Goal: Information Seeking & Learning: Learn about a topic

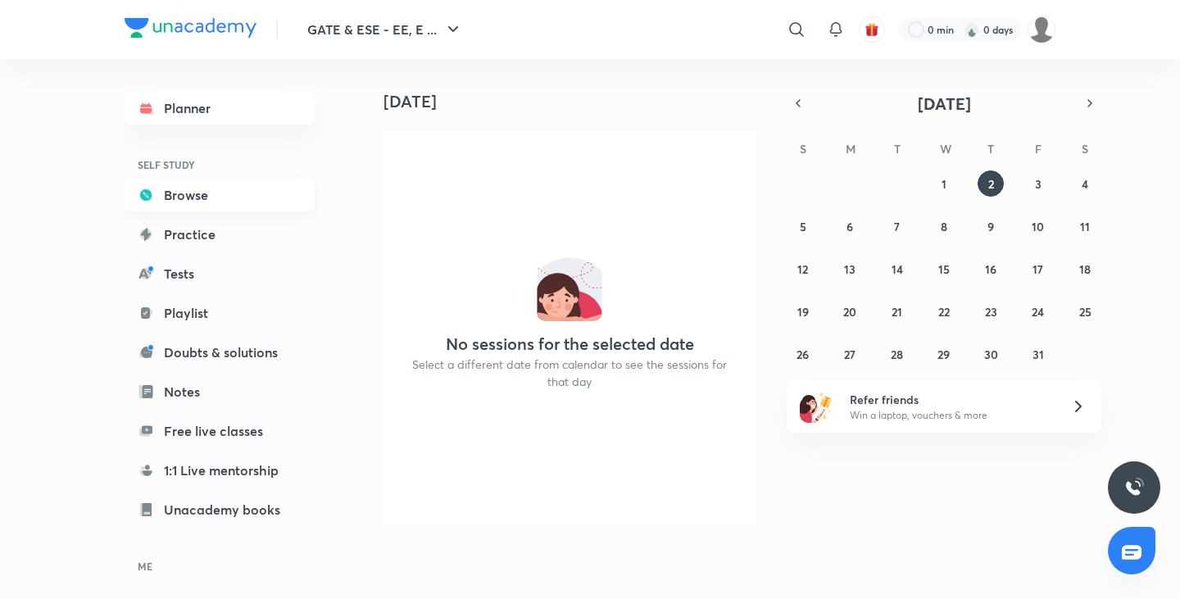
click at [226, 209] on link "Browse" at bounding box center [220, 195] width 190 height 33
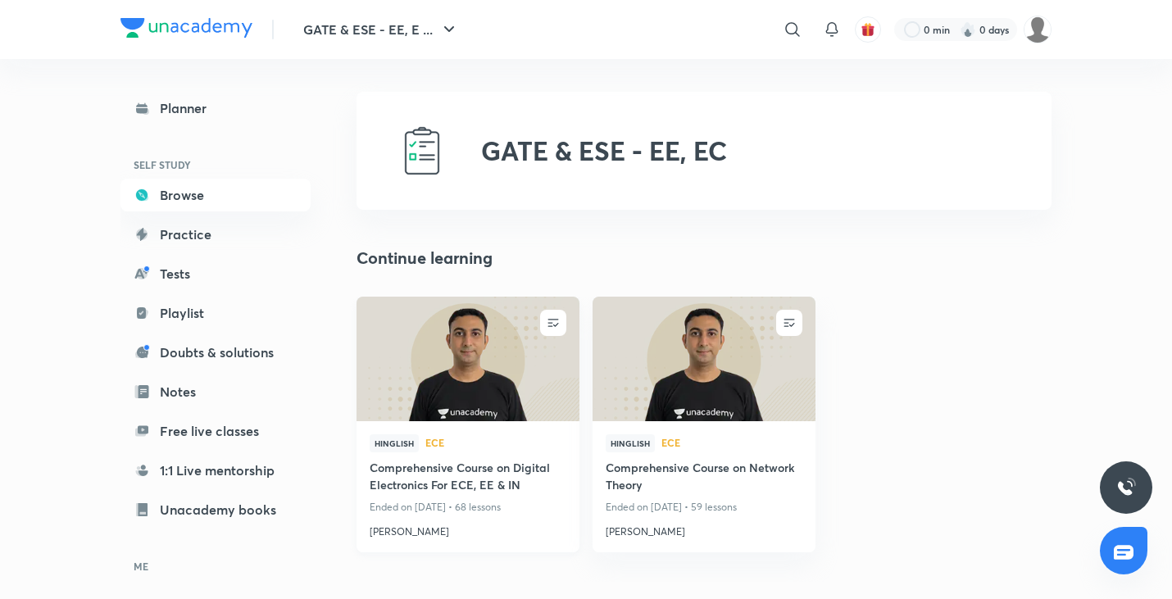
click at [478, 386] on img at bounding box center [467, 358] width 227 height 127
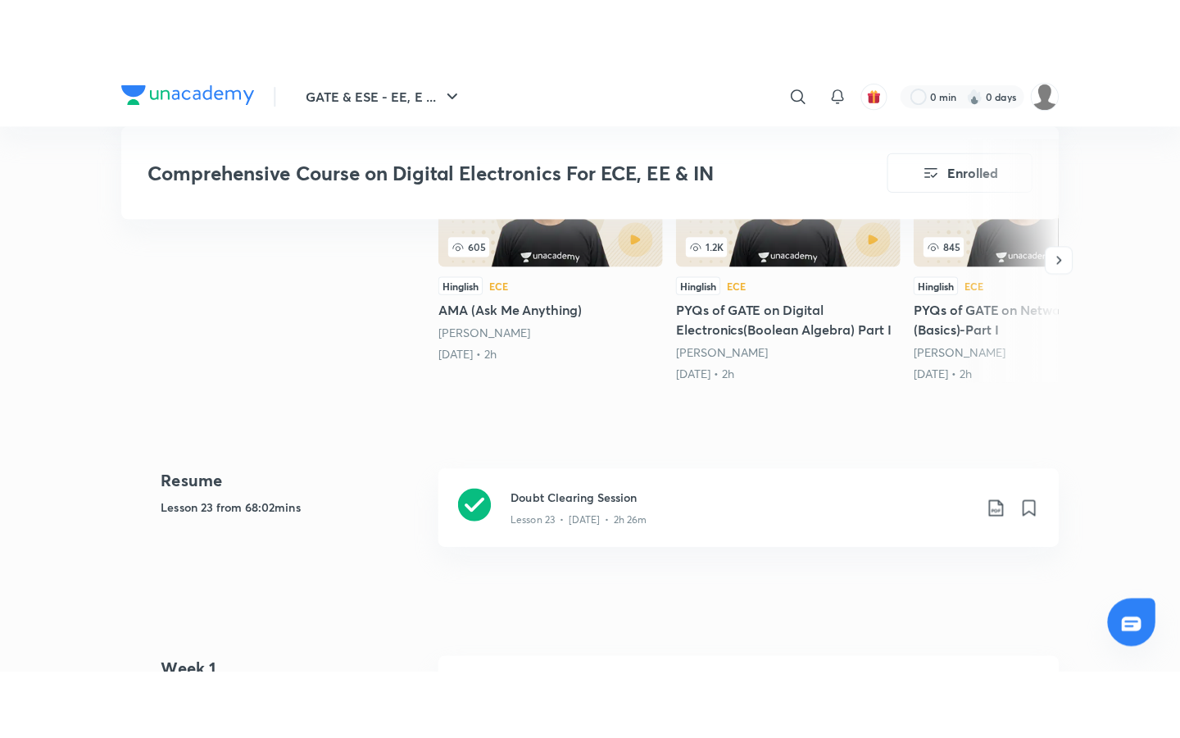
scroll to position [574, 0]
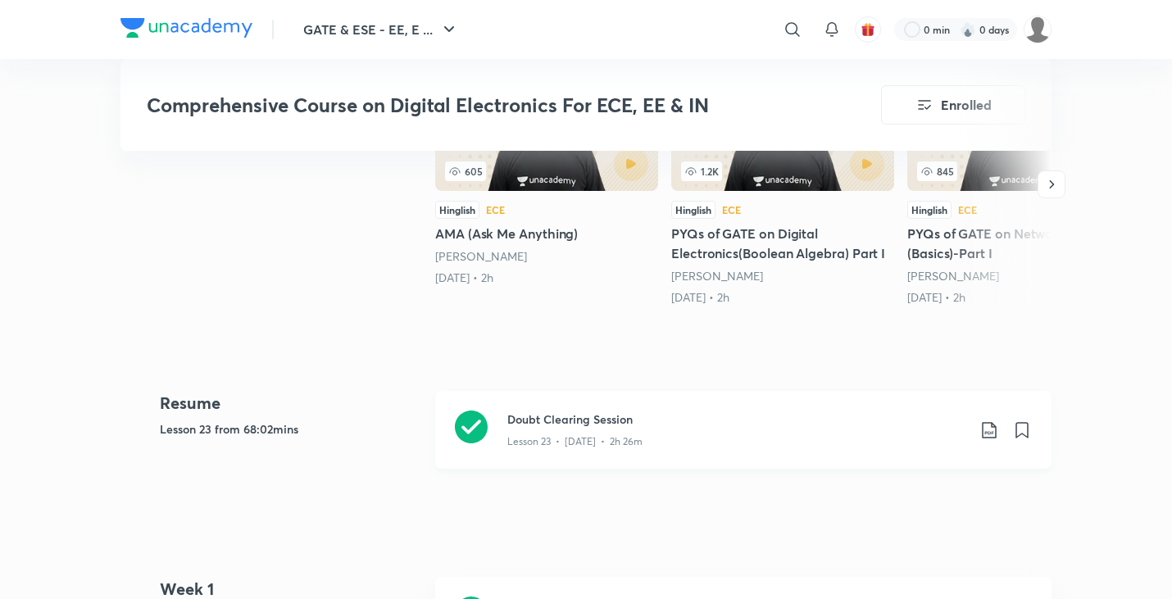
click at [597, 417] on h3 "Doubt Clearing Session" at bounding box center [736, 419] width 459 height 17
